Goal: Task Accomplishment & Management: Use online tool/utility

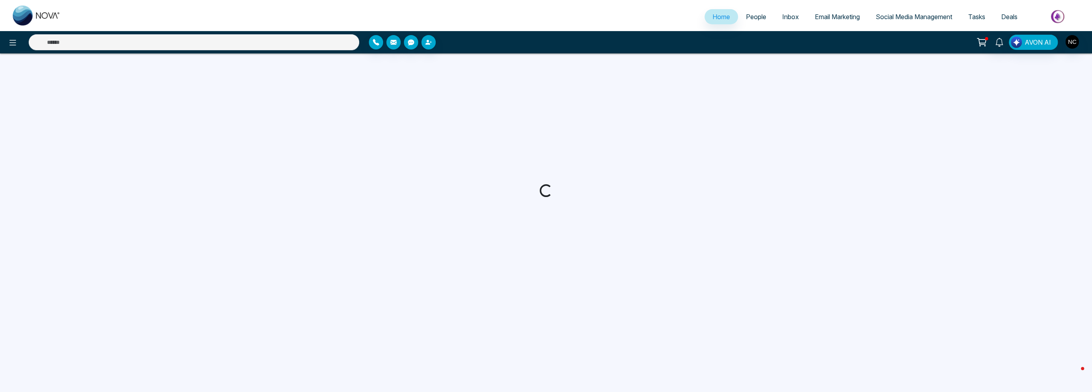
select select "*"
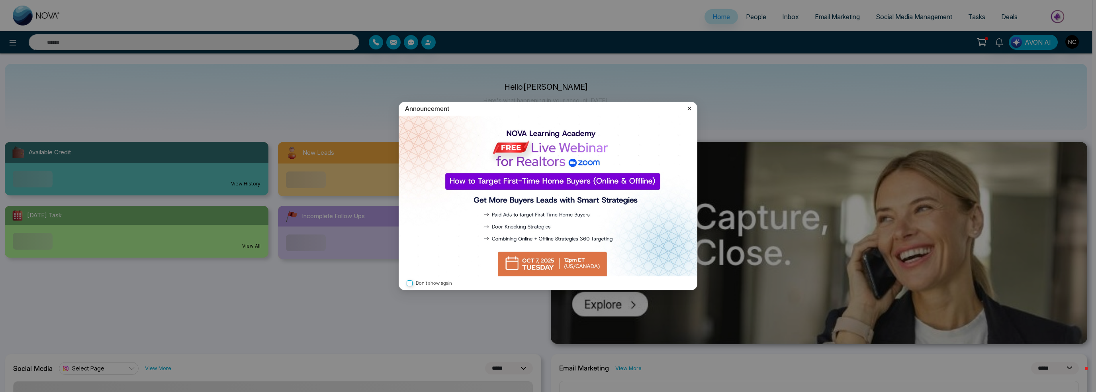
click at [689, 109] on icon at bounding box center [690, 108] width 8 height 8
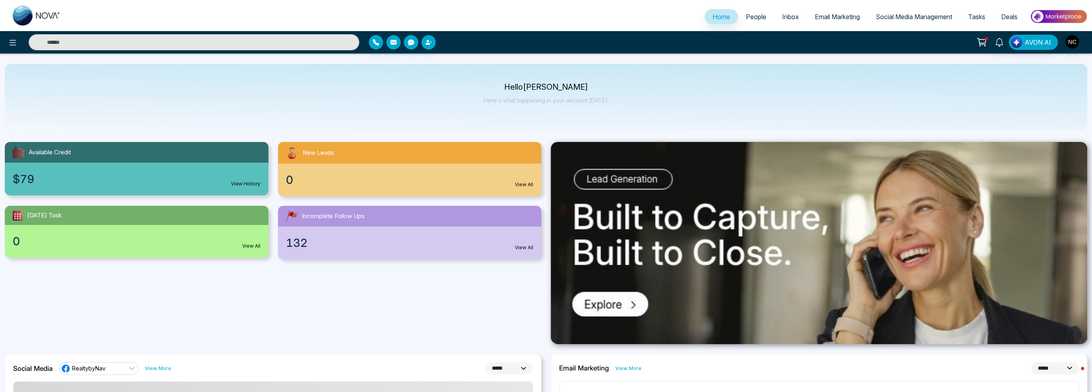
click at [6, 46] on button at bounding box center [13, 42] width 16 height 16
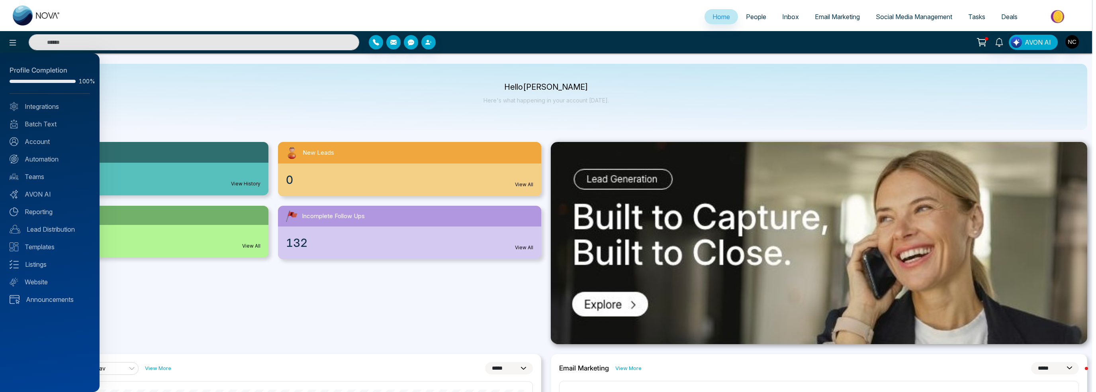
click at [830, 20] on div at bounding box center [548, 196] width 1096 height 392
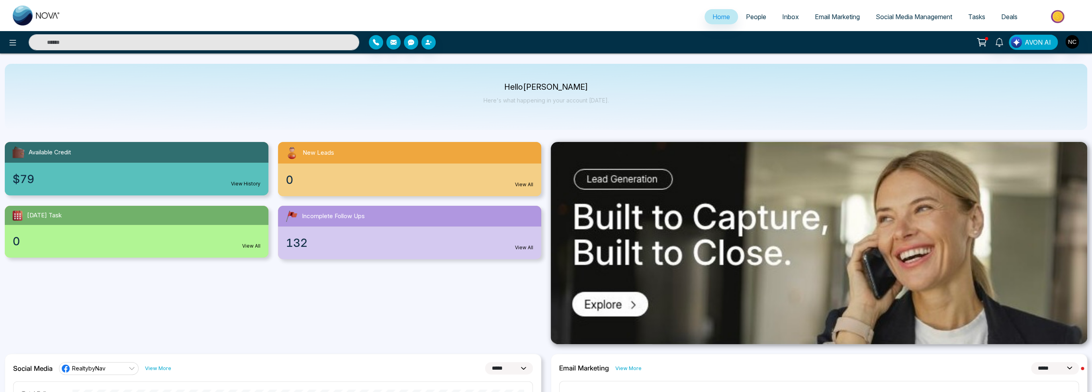
click at [909, 16] on span "Social Media Management" at bounding box center [914, 17] width 76 height 8
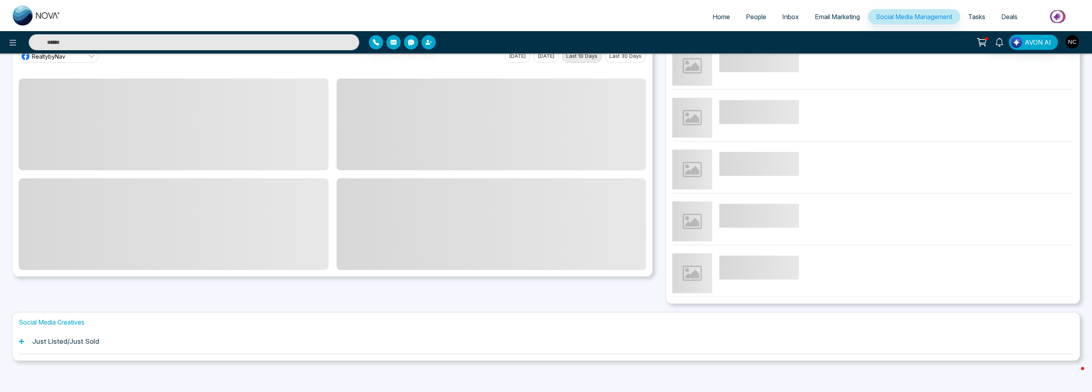
click at [94, 339] on h1 "Just Listed/Just Sold" at bounding box center [65, 341] width 67 height 8
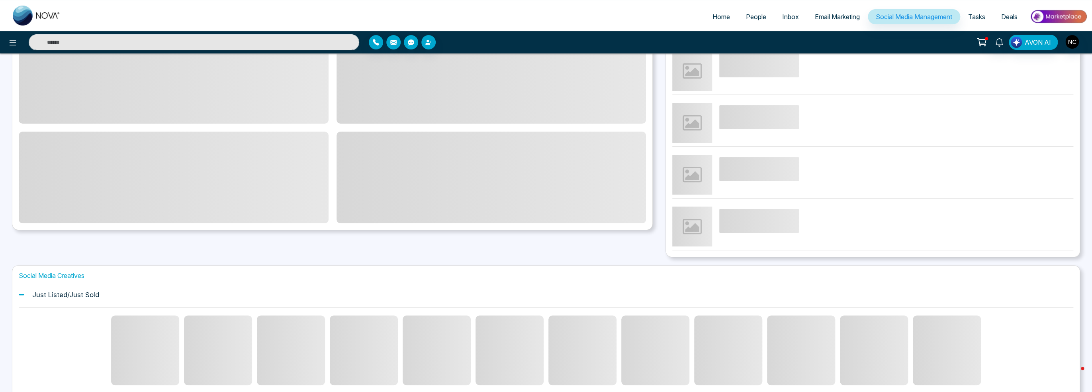
scroll to position [135, 0]
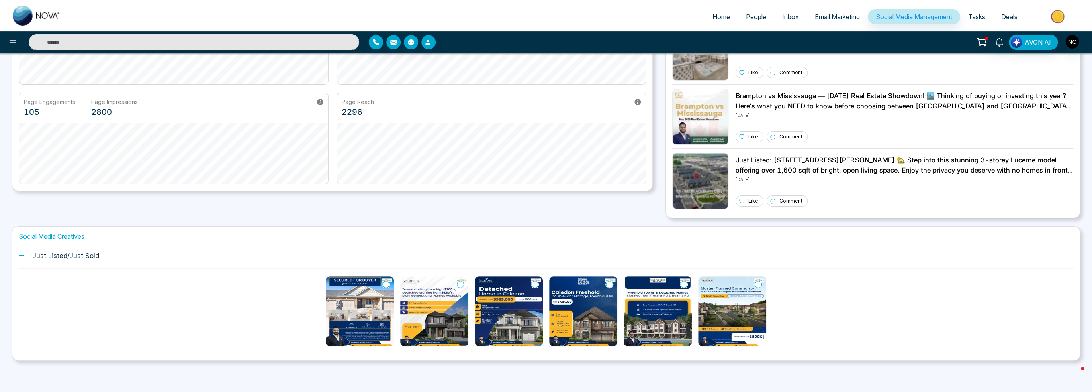
click at [383, 284] on icon at bounding box center [385, 284] width 7 height 8
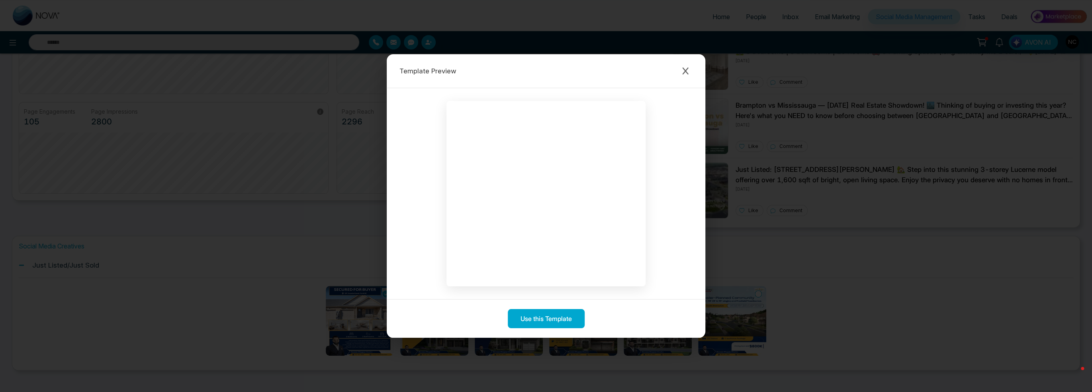
scroll to position [55, 0]
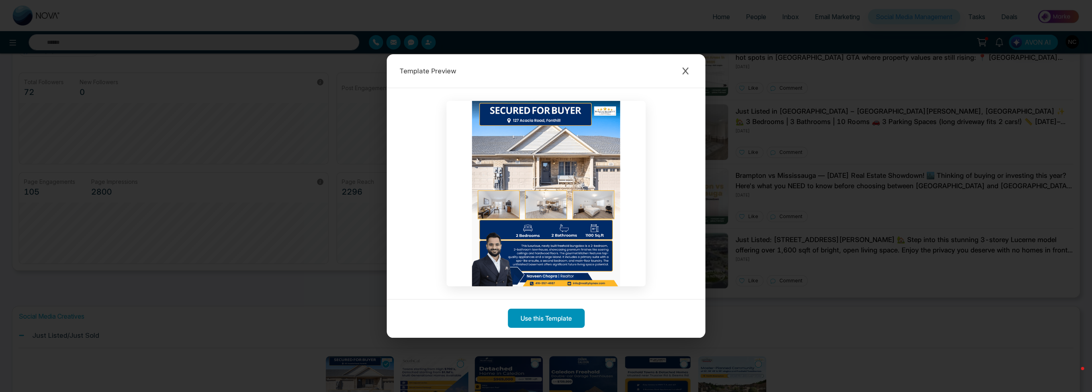
click at [551, 325] on button "Use this Template" at bounding box center [546, 317] width 77 height 19
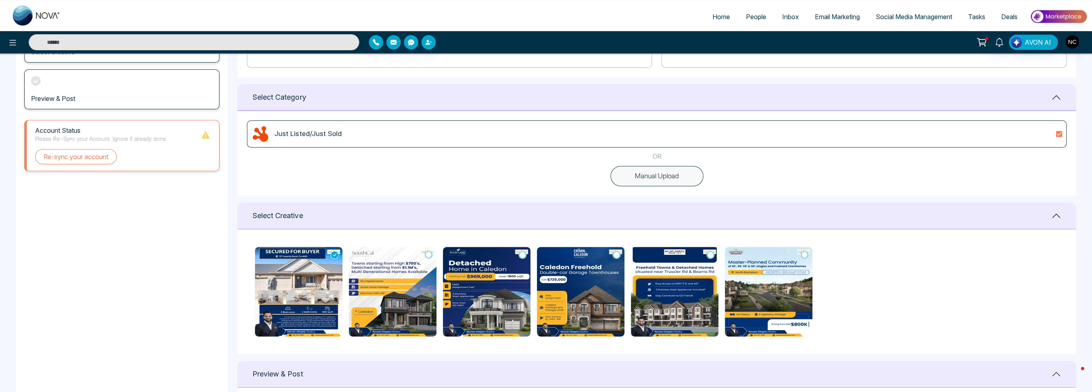
scroll to position [199, 0]
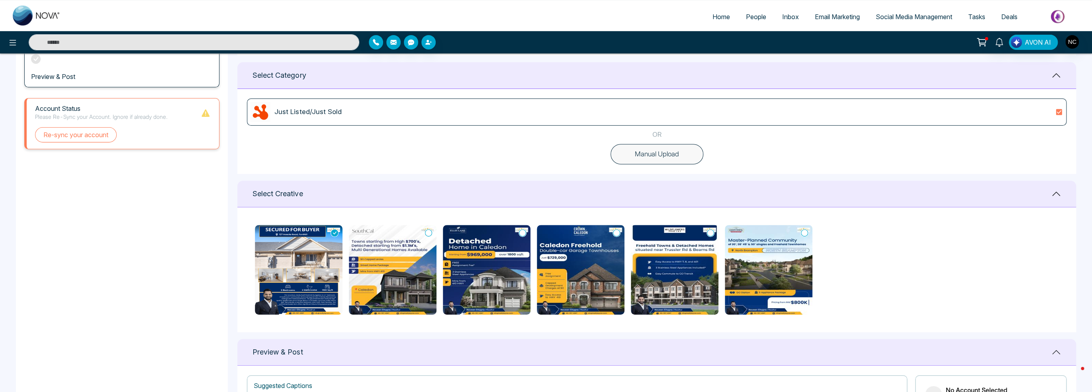
click at [305, 304] on img at bounding box center [299, 270] width 88 height 90
drag, startPoint x: 319, startPoint y: 258, endPoint x: 330, endPoint y: 234, distance: 26.6
click at [328, 239] on img at bounding box center [299, 270] width 88 height 90
click at [334, 231] on icon at bounding box center [334, 232] width 7 height 7
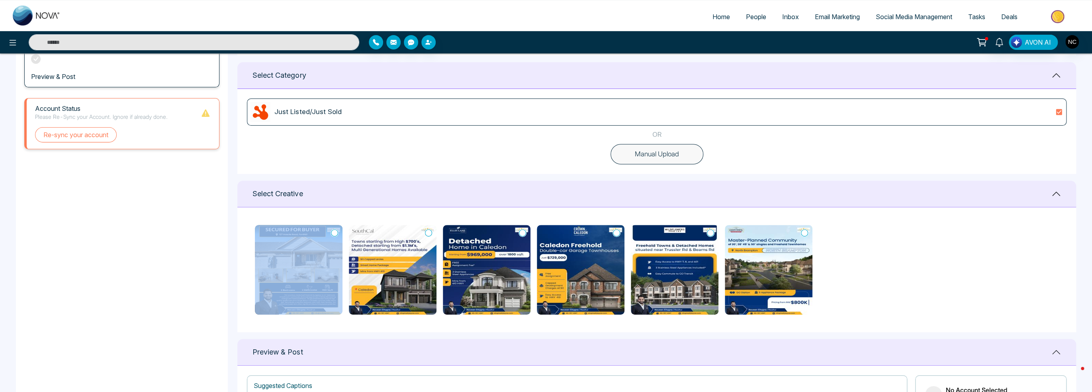
click at [335, 231] on icon at bounding box center [334, 233] width 7 height 8
click at [335, 232] on icon at bounding box center [334, 233] width 7 height 8
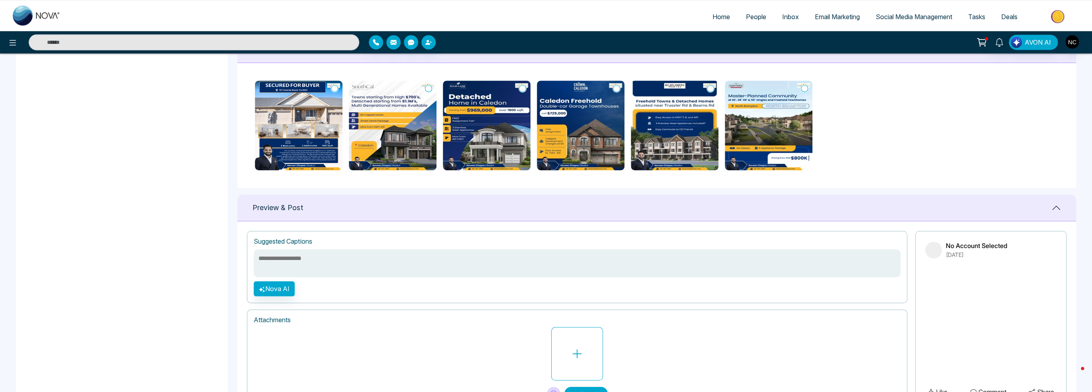
scroll to position [184, 0]
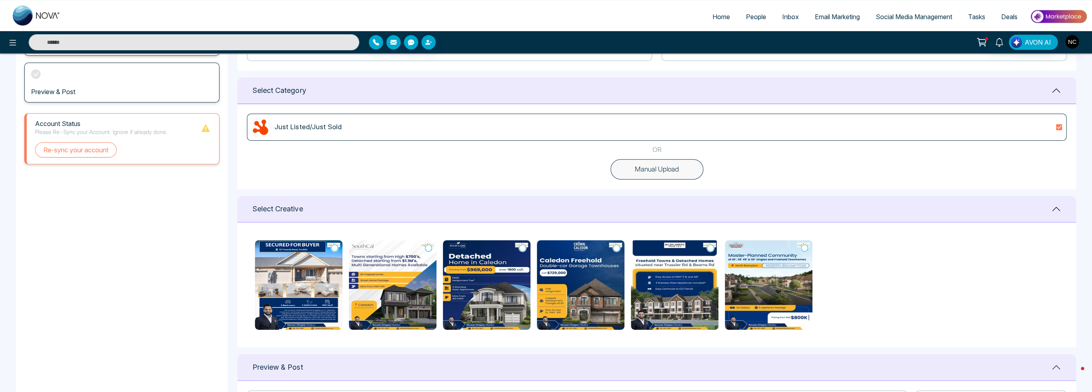
click at [258, 314] on img at bounding box center [299, 285] width 88 height 90
click at [287, 311] on img at bounding box center [299, 285] width 88 height 90
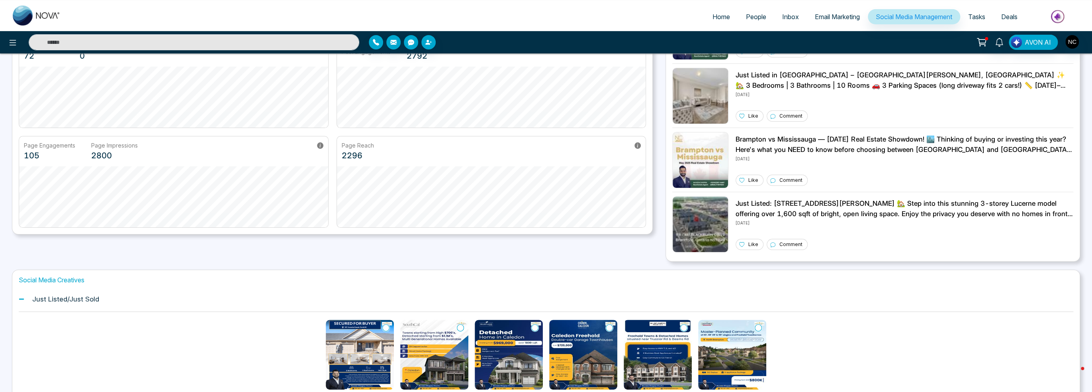
scroll to position [135, 0]
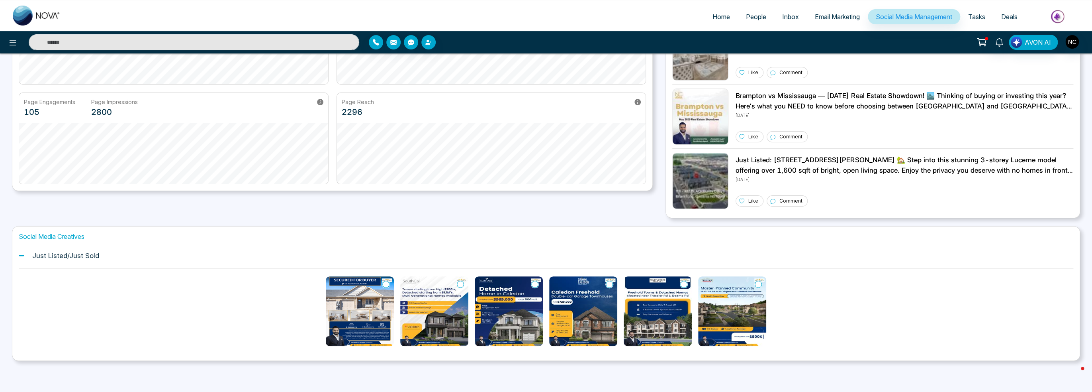
click at [382, 325] on img at bounding box center [360, 311] width 68 height 70
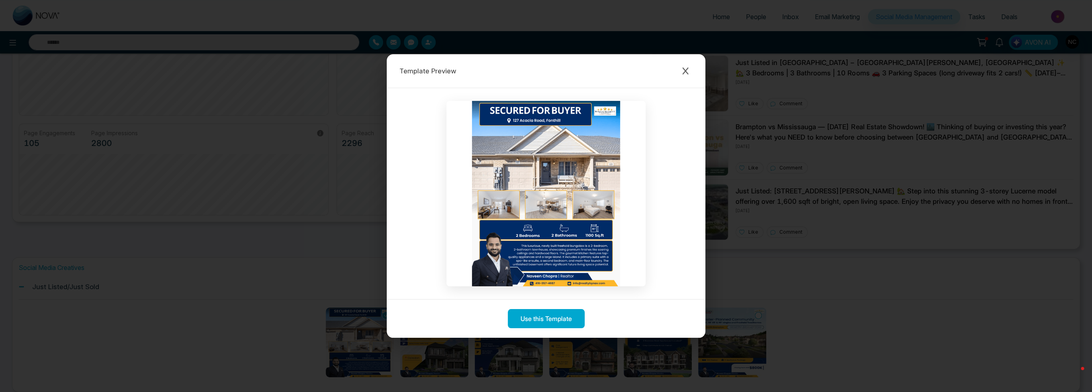
scroll to position [55, 0]
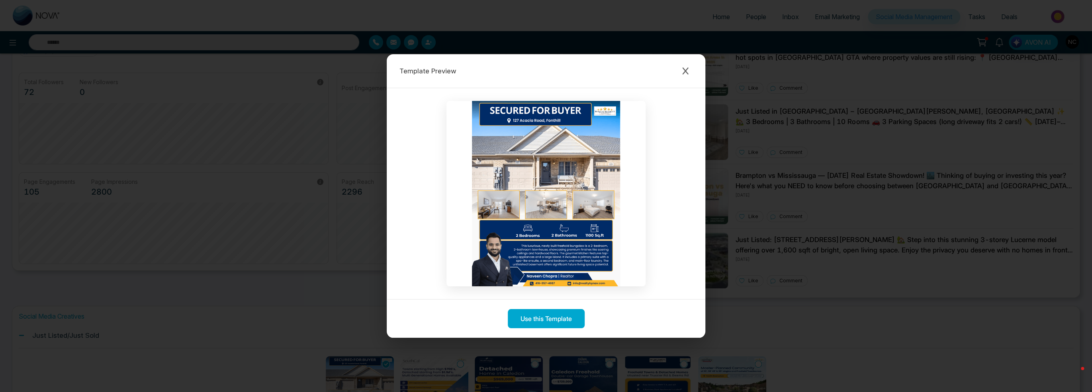
click at [828, 274] on div "Template Preview Use this Template" at bounding box center [546, 196] width 1092 height 392
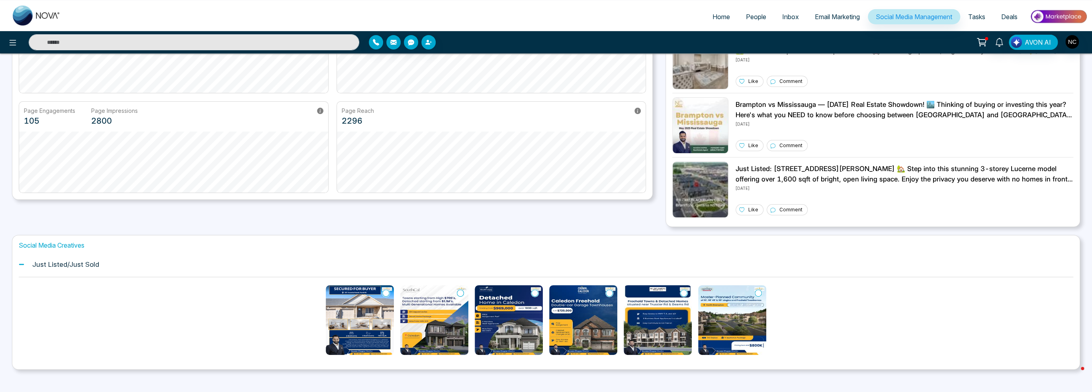
scroll to position [135, 0]
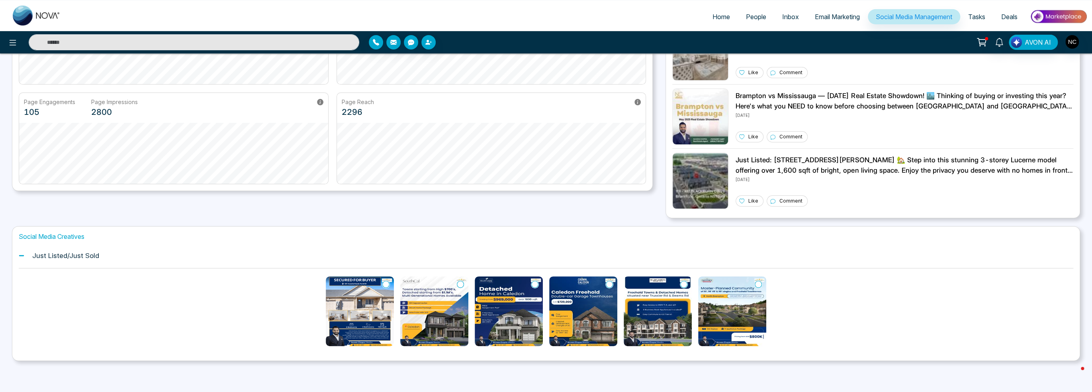
click at [507, 306] on img at bounding box center [509, 311] width 68 height 70
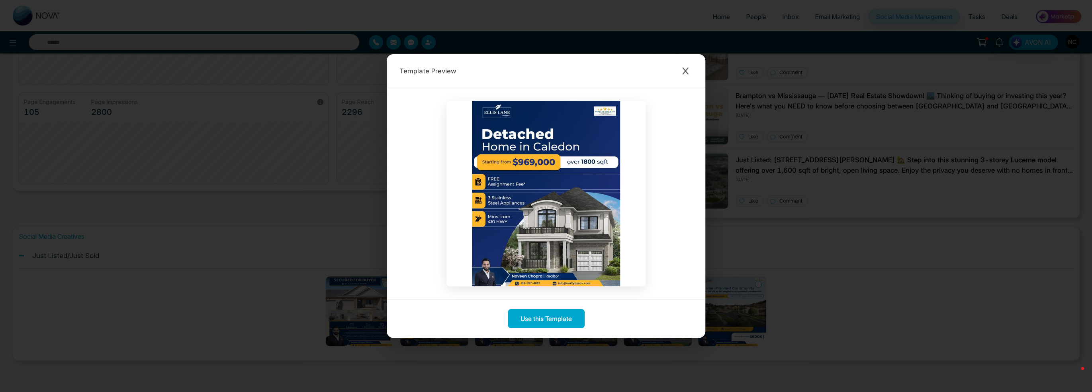
click at [806, 253] on div "Template Preview Use this Template" at bounding box center [546, 196] width 1092 height 392
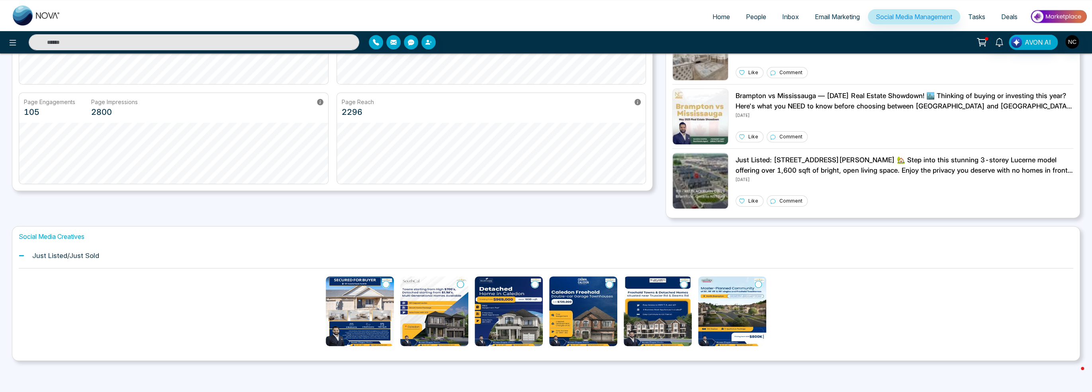
click at [346, 324] on img at bounding box center [360, 311] width 68 height 70
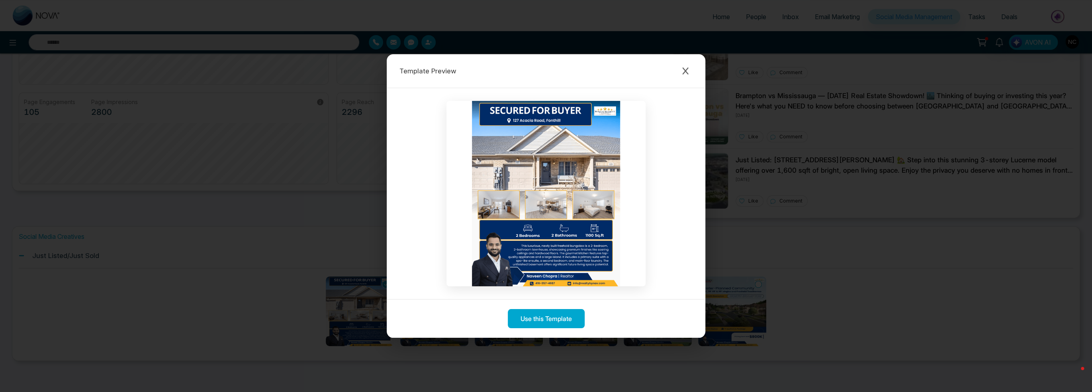
click at [865, 296] on div "Template Preview Use this Template" at bounding box center [546, 196] width 1092 height 392
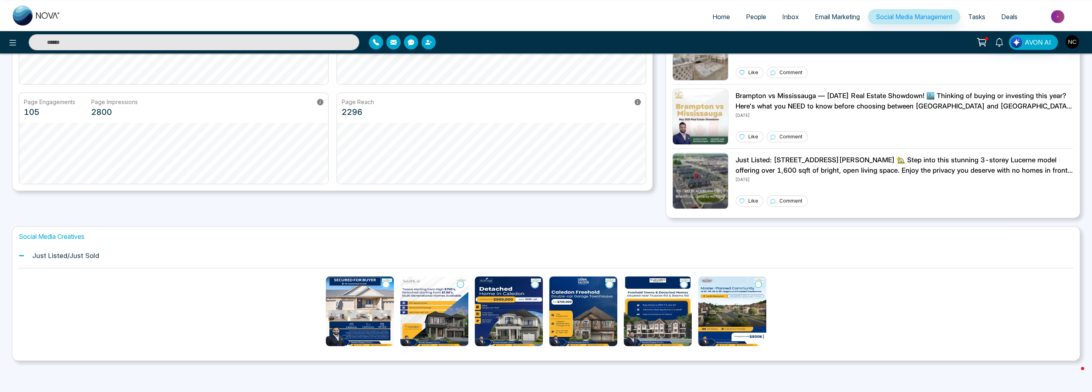
click at [350, 317] on img at bounding box center [360, 311] width 68 height 70
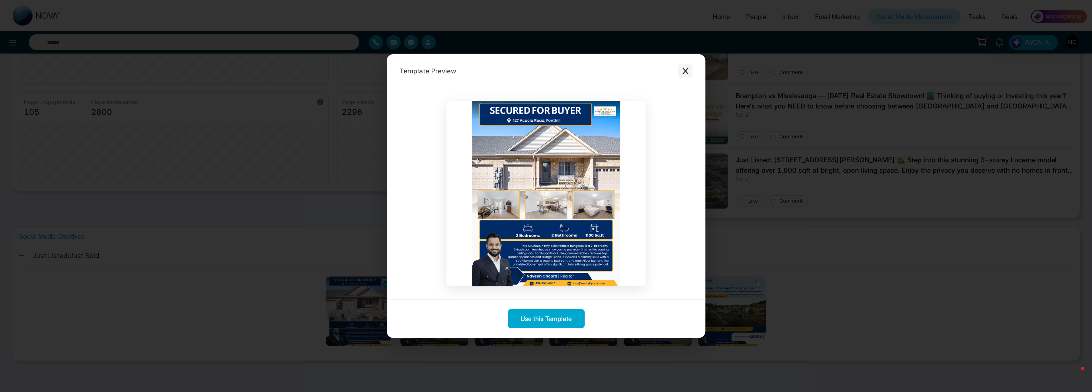
click at [692, 68] on button "Close modal" at bounding box center [685, 71] width 14 height 14
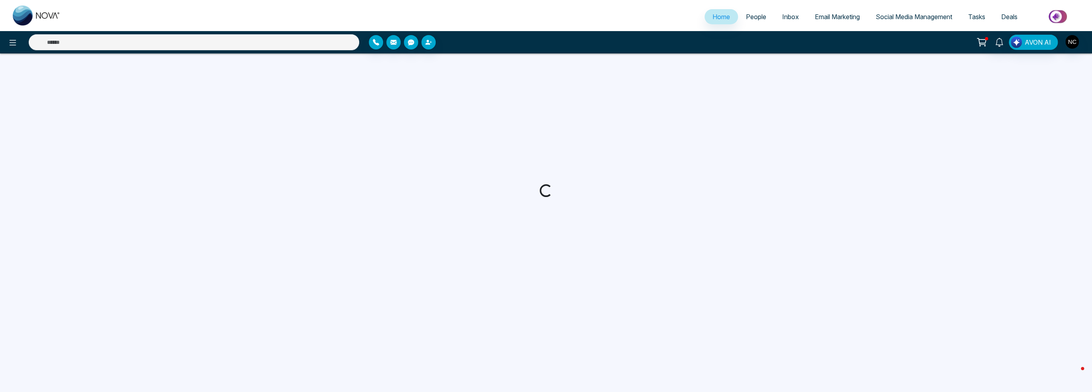
select select "*"
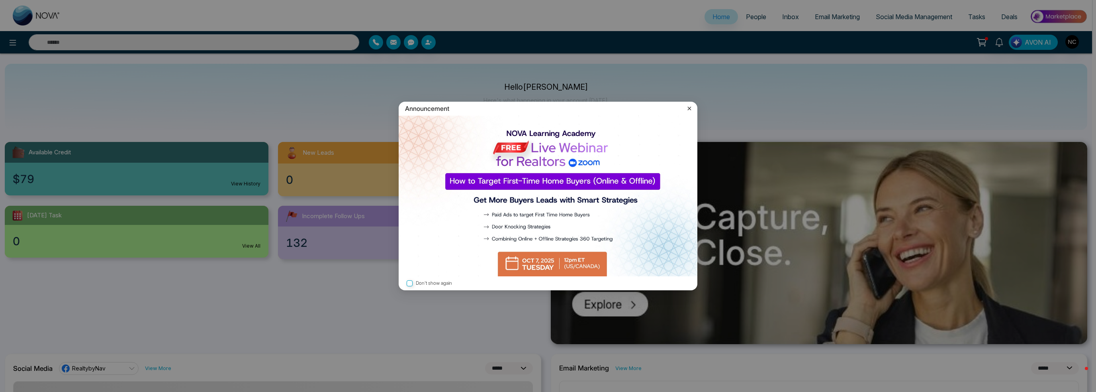
click at [685, 106] on div "Announcement" at bounding box center [548, 109] width 299 height 14
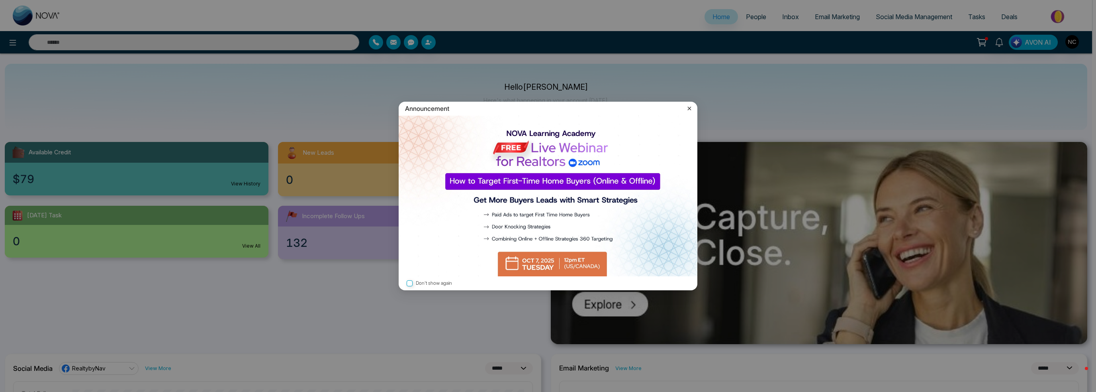
click at [692, 107] on icon at bounding box center [690, 108] width 8 height 8
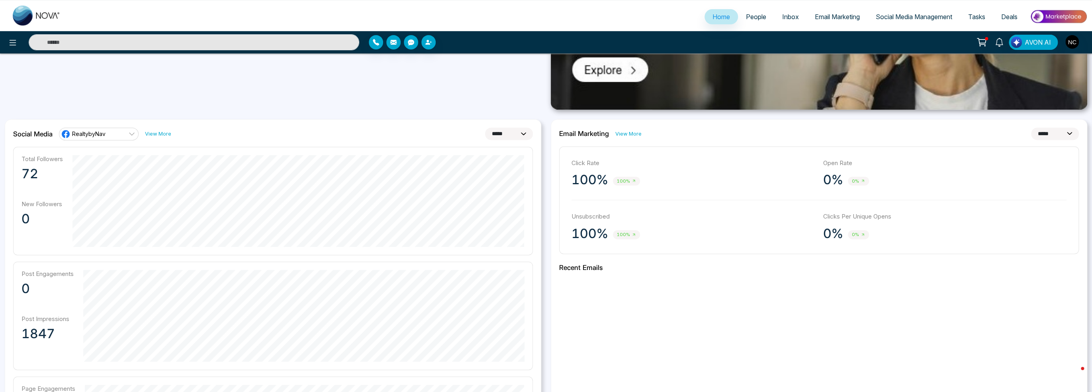
scroll to position [212, 0]
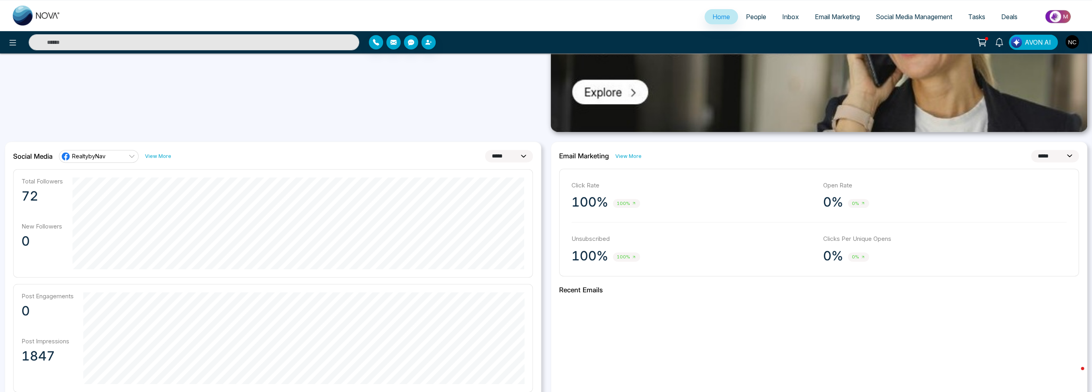
click at [820, 20] on span "Email Marketing" at bounding box center [837, 17] width 45 height 8
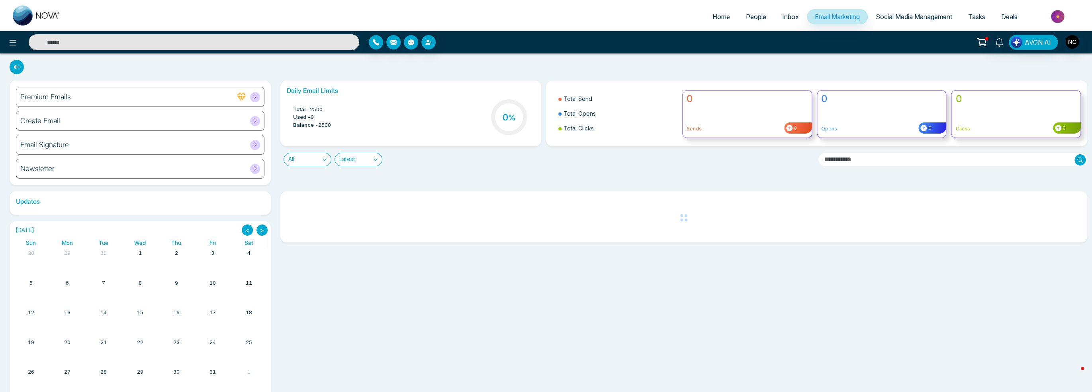
click at [149, 100] on div "Premium Emails" at bounding box center [140, 97] width 249 height 20
